Goal: Transaction & Acquisition: Purchase product/service

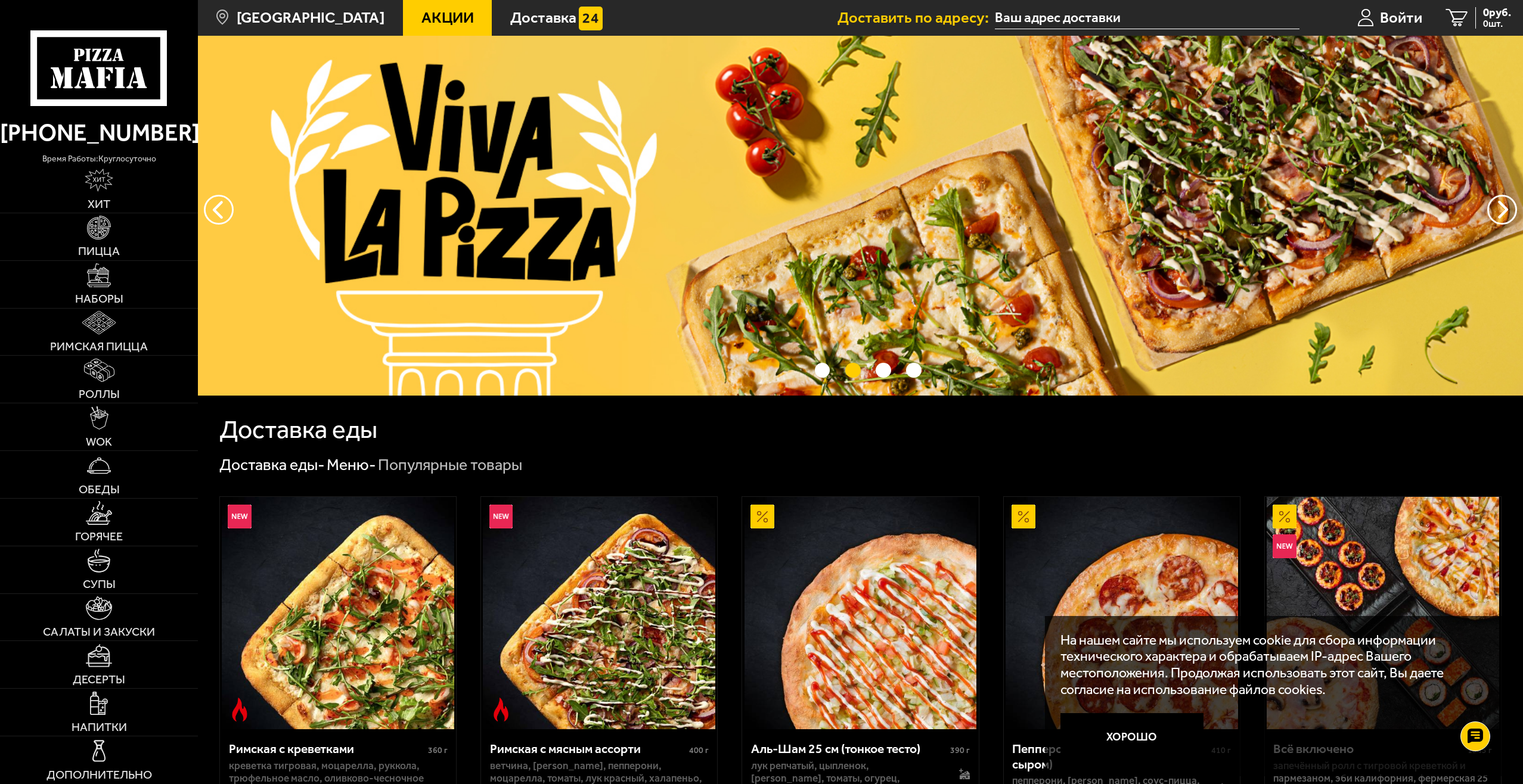
drag, startPoint x: 1510, startPoint y: 553, endPoint x: 1513, endPoint y: 654, distance: 101.0
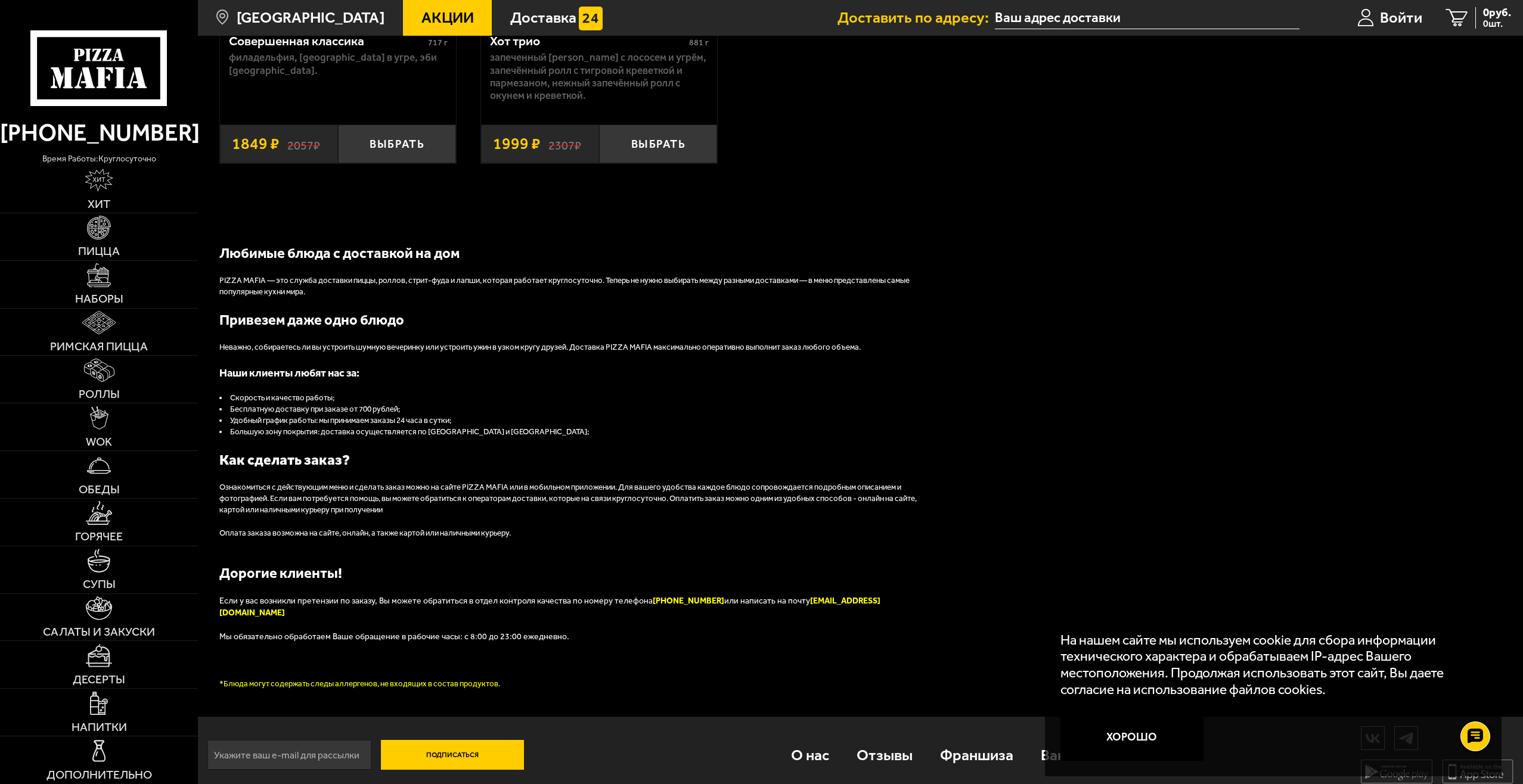
scroll to position [1549, 0]
click at [13, 0] on div at bounding box center [99, 53] width 198 height 106
